Goal: Information Seeking & Learning: Learn about a topic

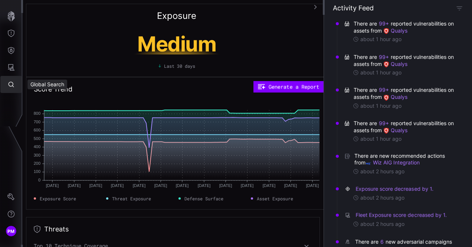
click at [12, 83] on icon "Global Search" at bounding box center [10, 84] width 7 height 7
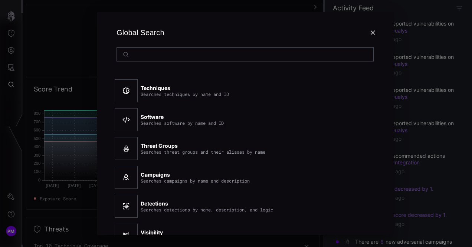
click at [12, 83] on div at bounding box center [236, 123] width 472 height 247
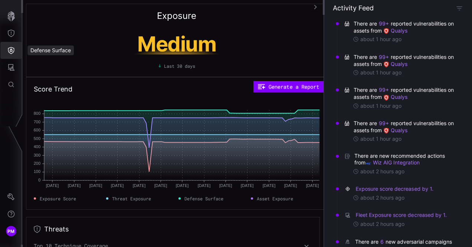
click at [14, 59] on button "Defense Surface" at bounding box center [11, 50] width 22 height 17
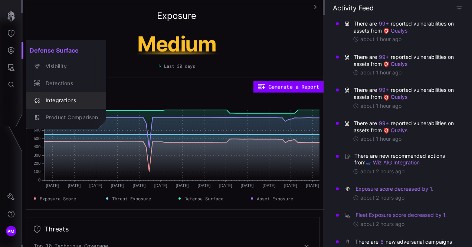
click at [65, 104] on div "Integrations" at bounding box center [70, 100] width 56 height 9
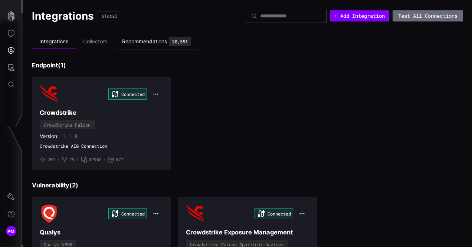
click at [183, 43] on div "30,551" at bounding box center [180, 41] width 16 height 4
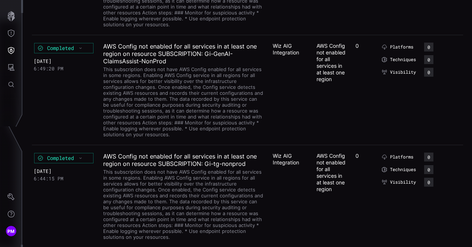
scroll to position [8522, 0]
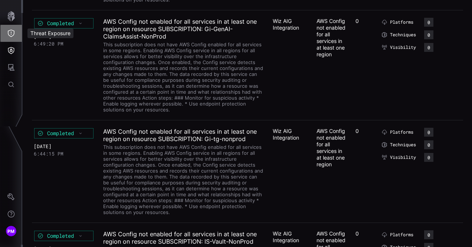
click at [7, 31] on button "Threat Exposure" at bounding box center [11, 33] width 22 height 17
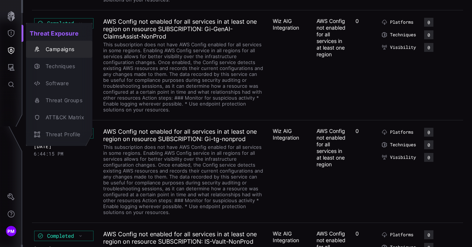
click at [45, 50] on div "Campaigns" at bounding box center [63, 49] width 42 height 9
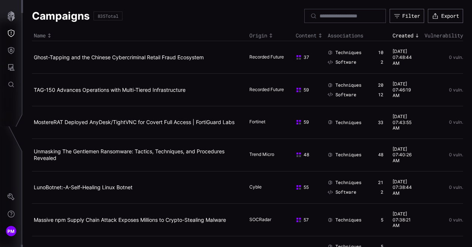
click at [306, 40] on th "Content" at bounding box center [310, 35] width 32 height 11
click at [309, 37] on div "Content" at bounding box center [310, 35] width 28 height 7
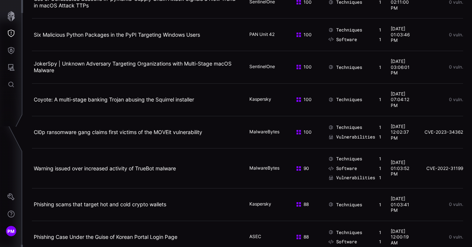
scroll to position [72, 0]
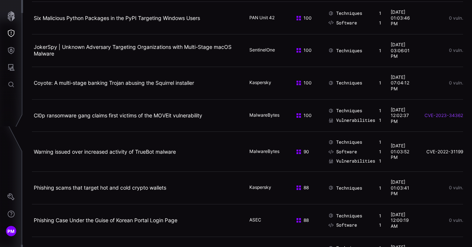
click at [454, 116] on link "CVE-2023-34362" at bounding box center [443, 116] width 39 height 6
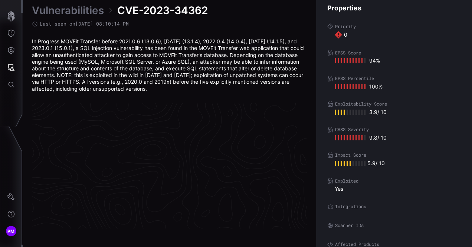
scroll to position [1607, 419]
